Goal: Information Seeking & Learning: Find specific fact

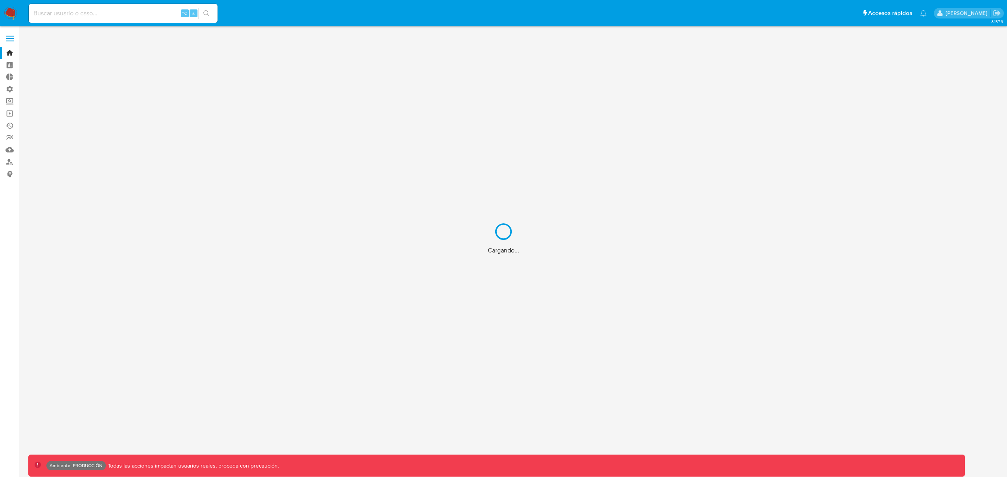
click at [78, 12] on div "Cargando..." at bounding box center [503, 238] width 1007 height 477
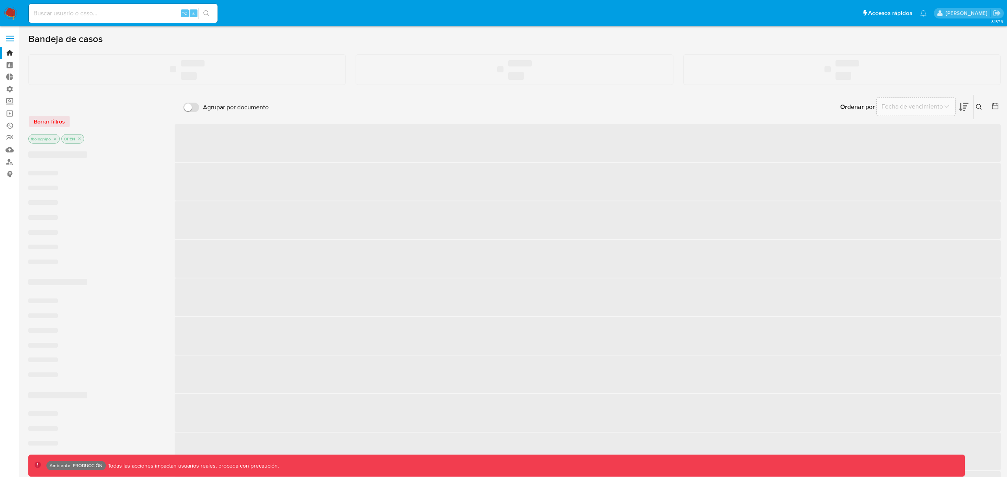
click at [78, 13] on input at bounding box center [123, 13] width 189 height 10
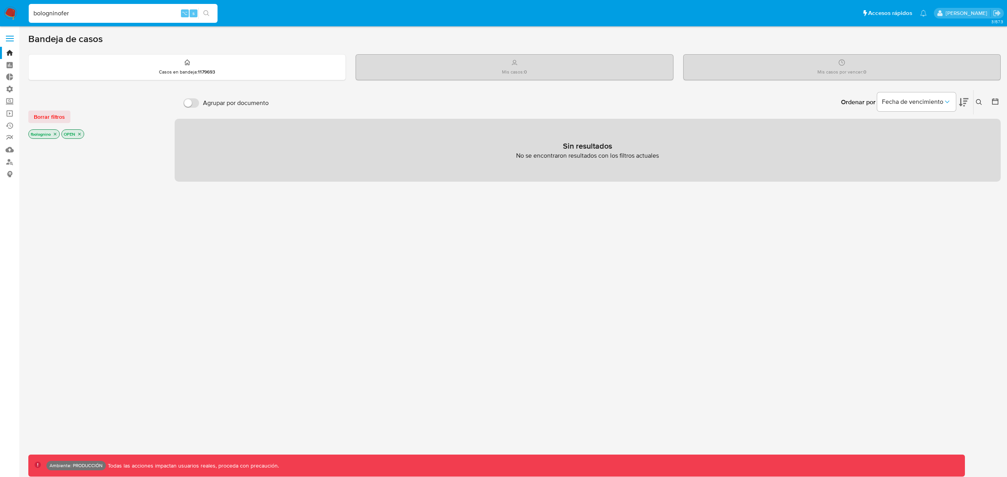
type input "bologninofer"
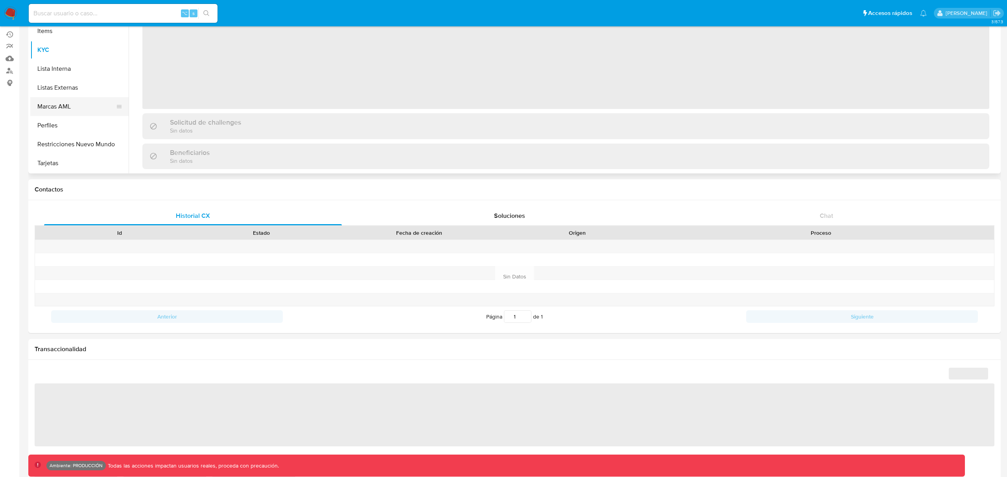
scroll to position [121, 0]
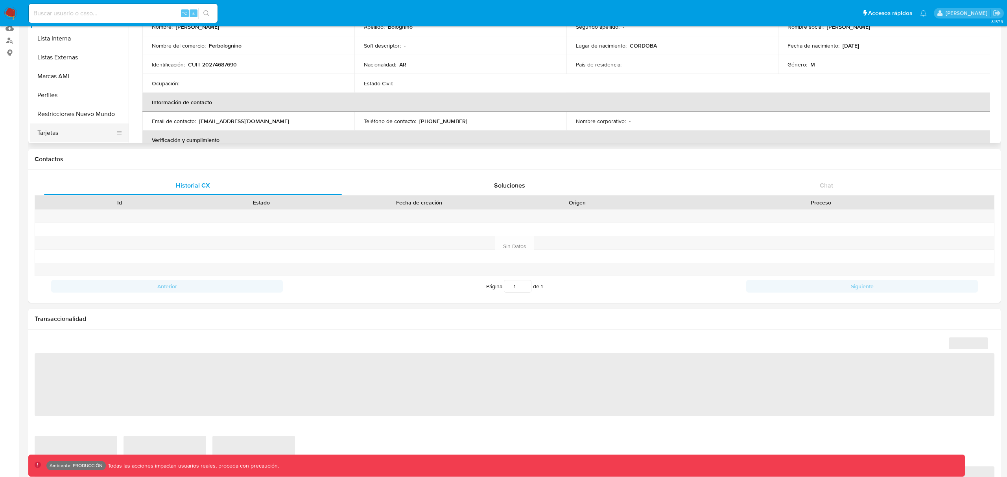
click at [53, 134] on button "Tarjetas" at bounding box center [76, 132] width 92 height 19
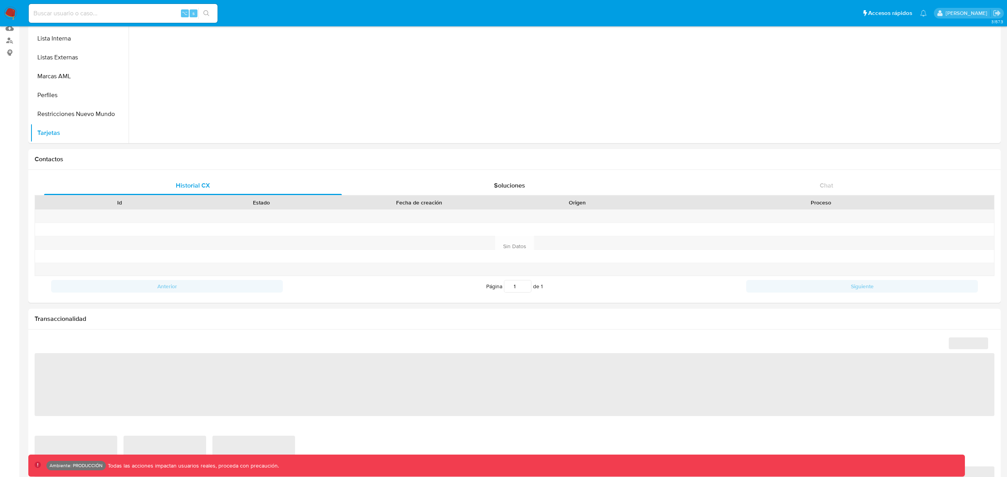
select select "10"
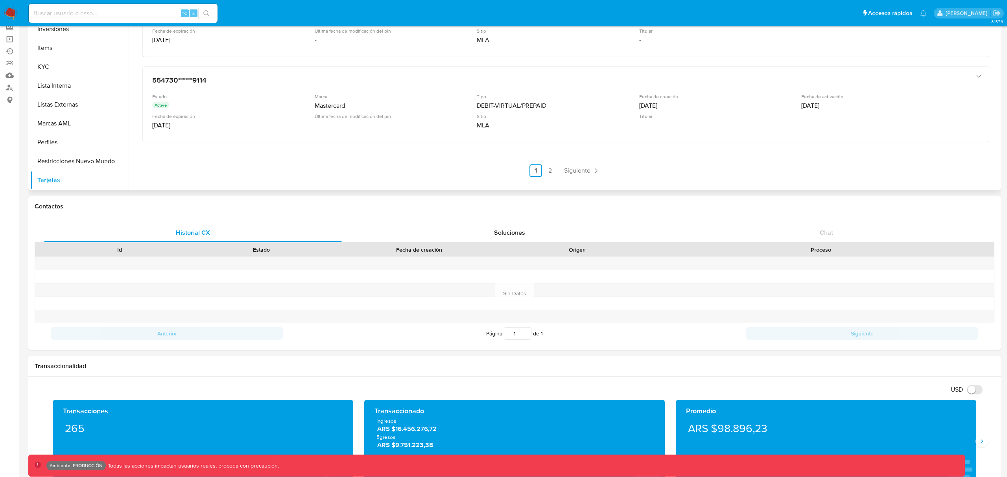
scroll to position [76, 0]
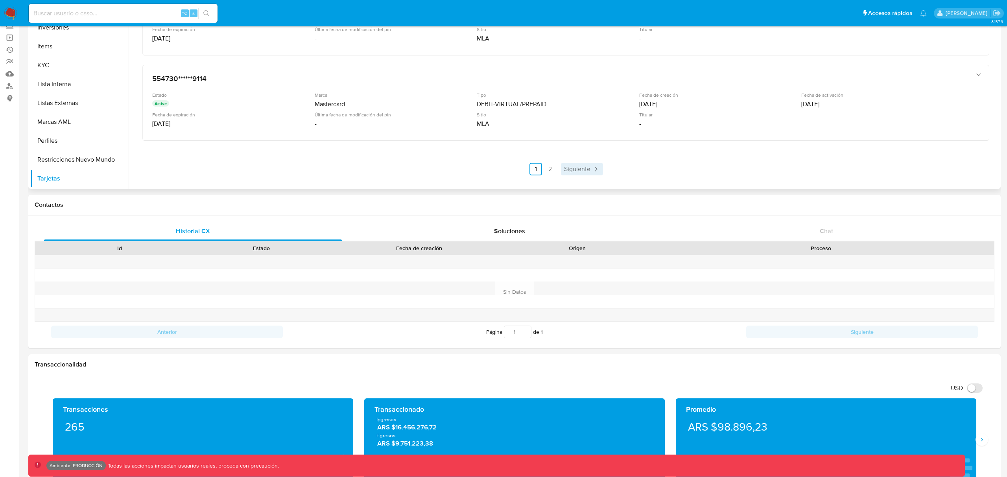
click at [573, 169] on span "Siguiente" at bounding box center [577, 169] width 26 height 6
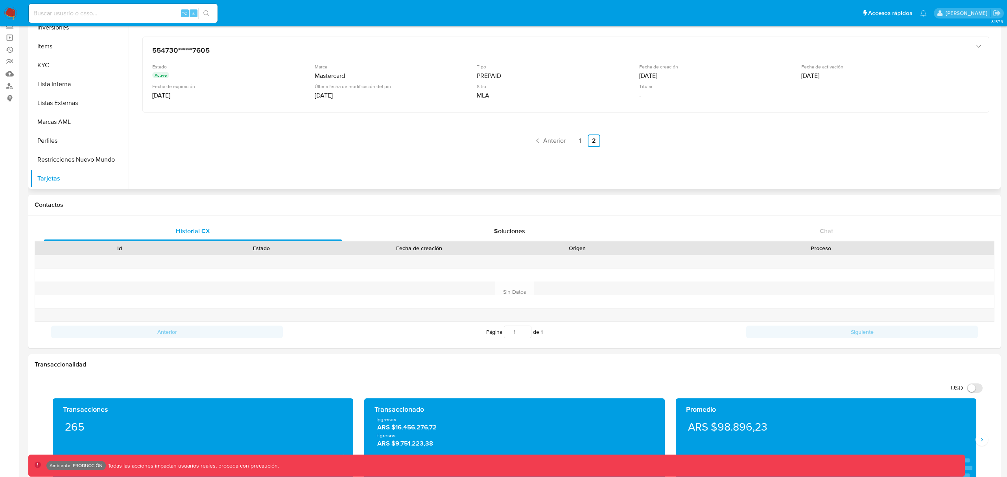
scroll to position [0, 0]
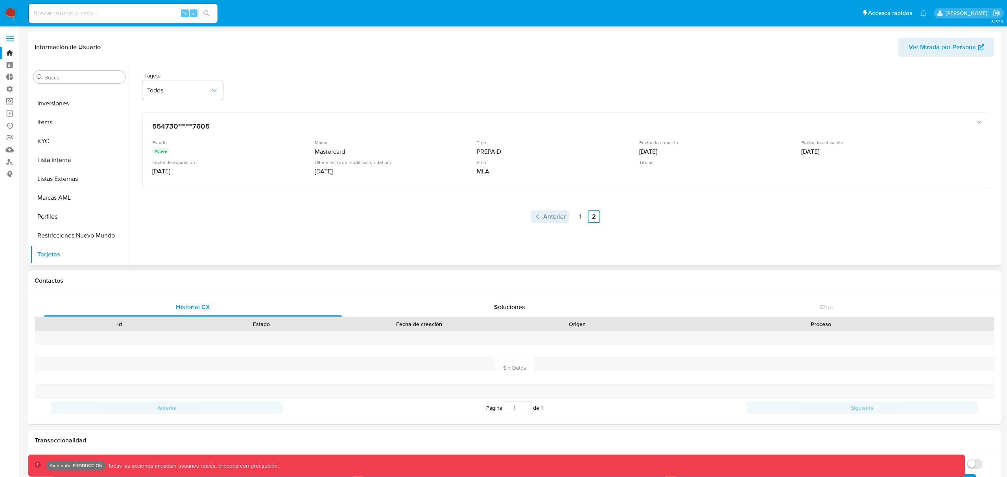
click at [547, 218] on span "Anterior" at bounding box center [554, 216] width 22 height 6
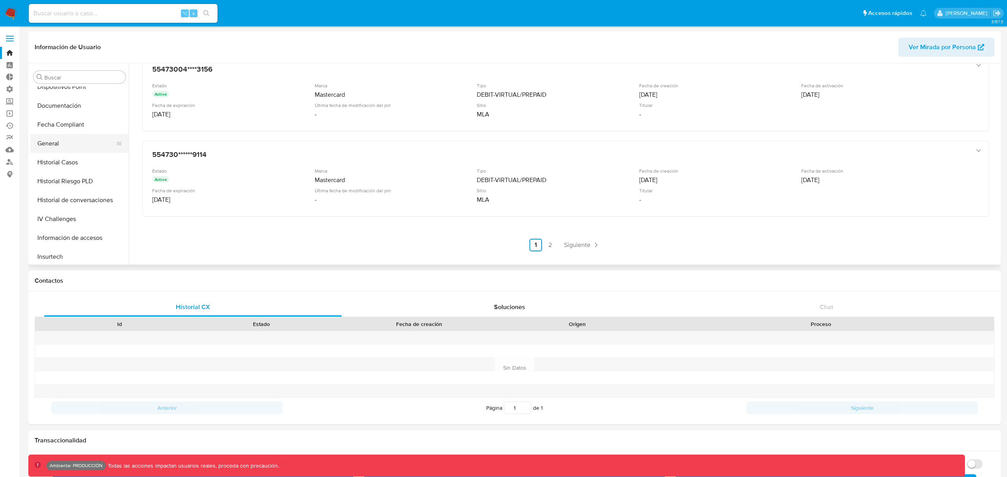
scroll to position [197, 0]
click at [56, 145] on button "General" at bounding box center [76, 143] width 92 height 19
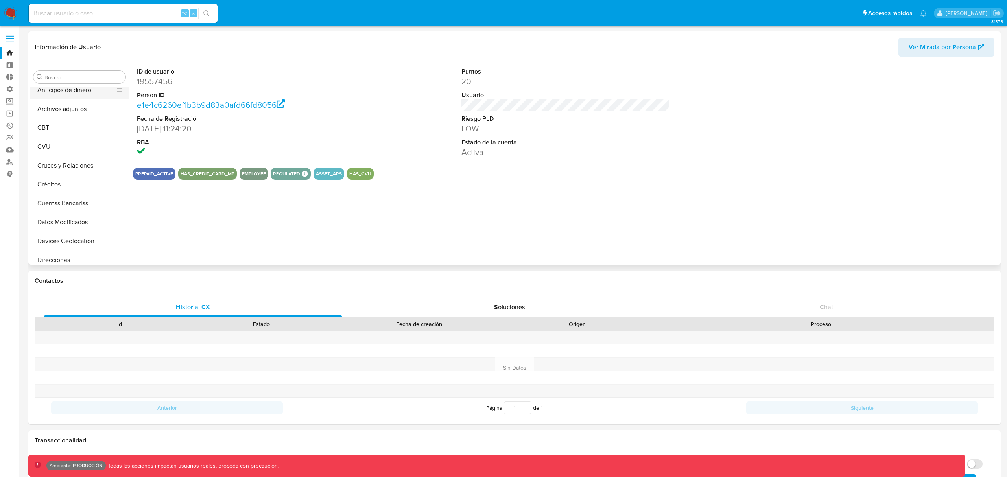
scroll to position [0, 0]
click at [80, 14] on input at bounding box center [123, 13] width 189 height 10
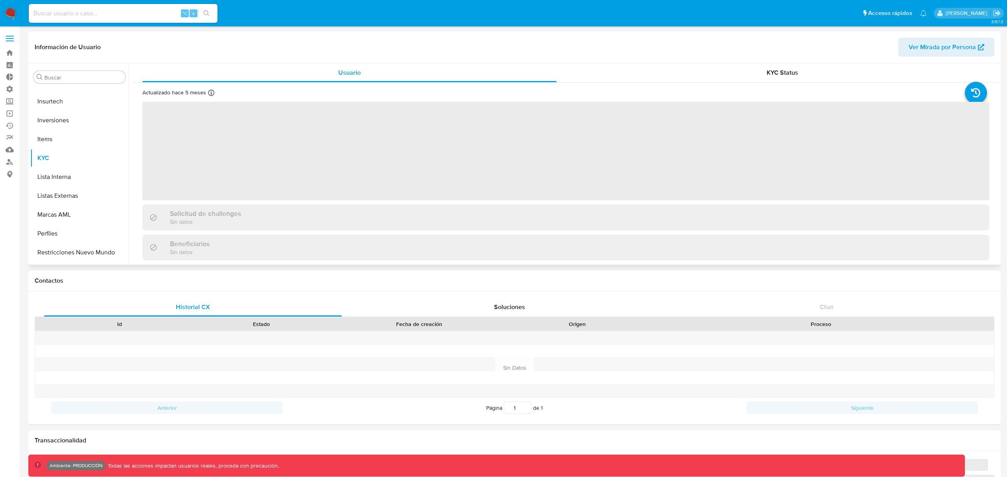
scroll to position [370, 0]
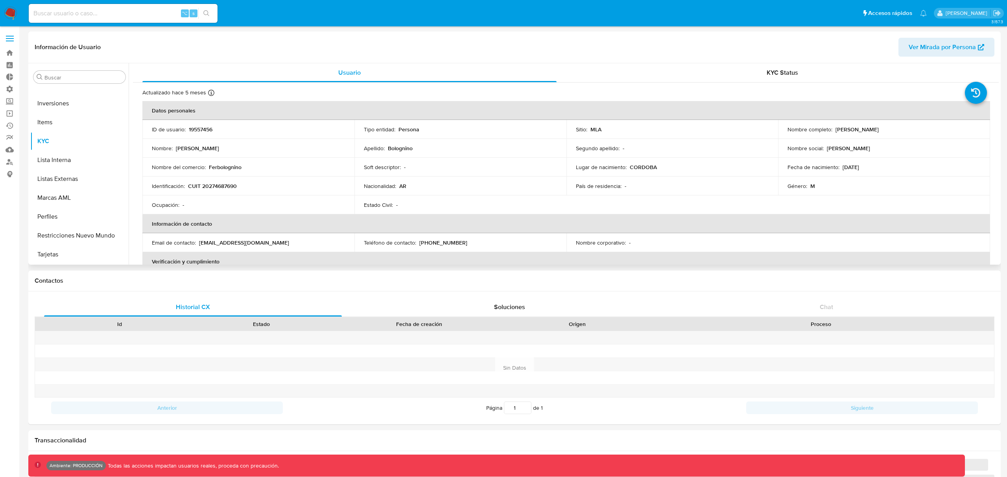
select select "10"
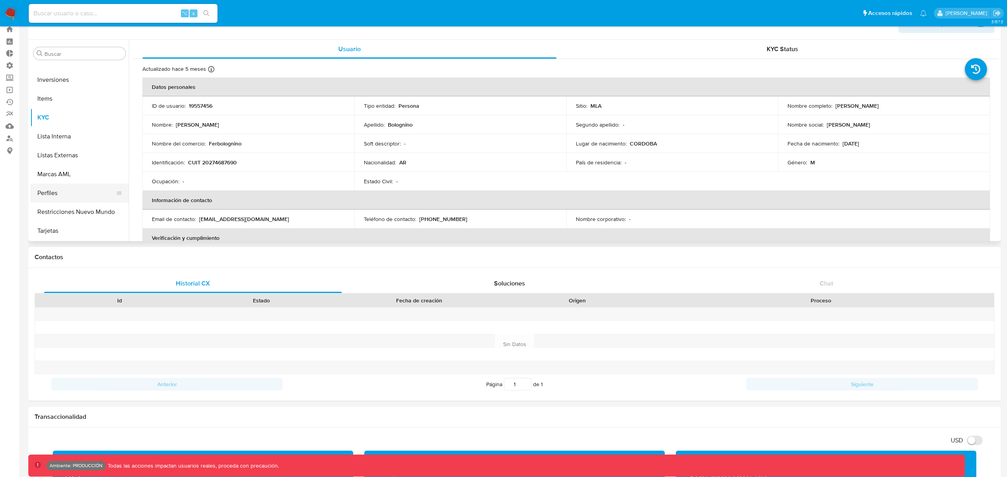
click at [59, 194] on button "Perfiles" at bounding box center [76, 193] width 92 height 19
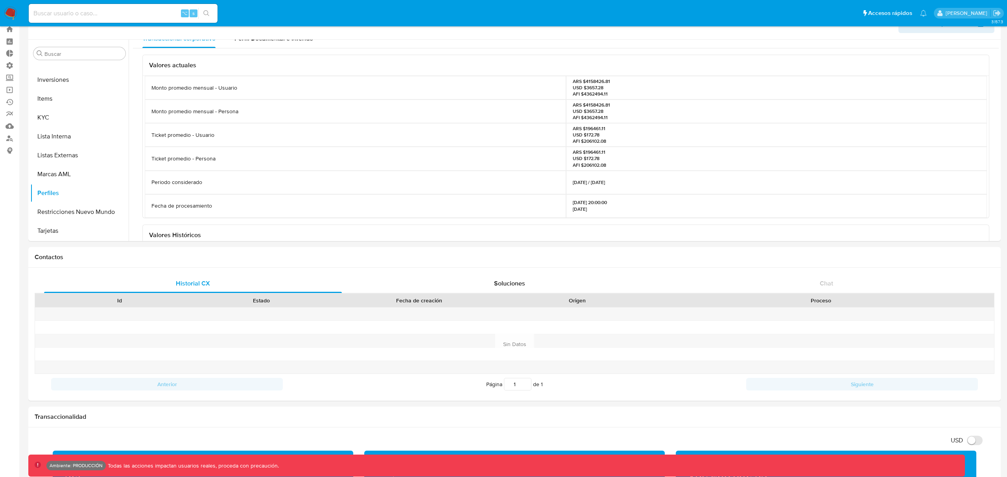
scroll to position [0, 0]
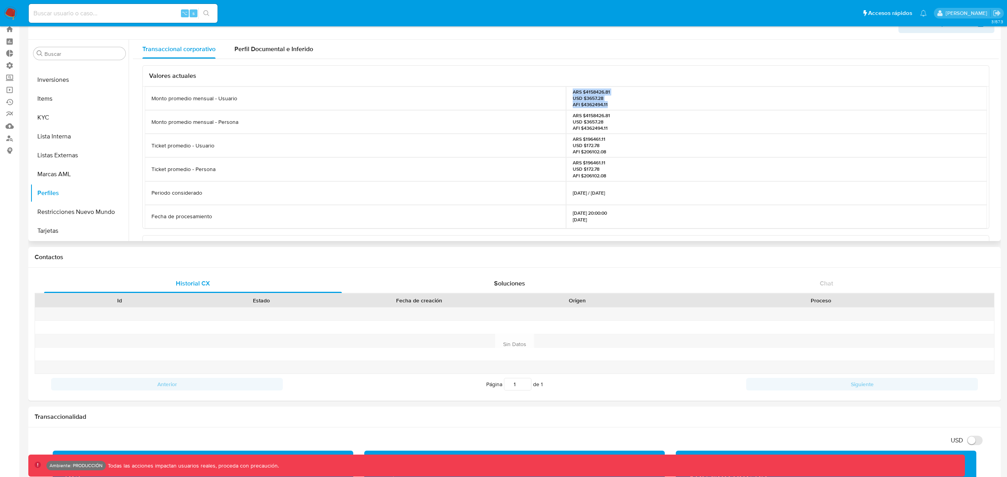
drag, startPoint x: 598, startPoint y: 98, endPoint x: 615, endPoint y: 102, distance: 17.1
click at [615, 102] on div "ARS $4158426.81 USD $3657.28 AFI $4362494.11" at bounding box center [776, 98] width 421 height 24
